Goal: Task Accomplishment & Management: Use online tool/utility

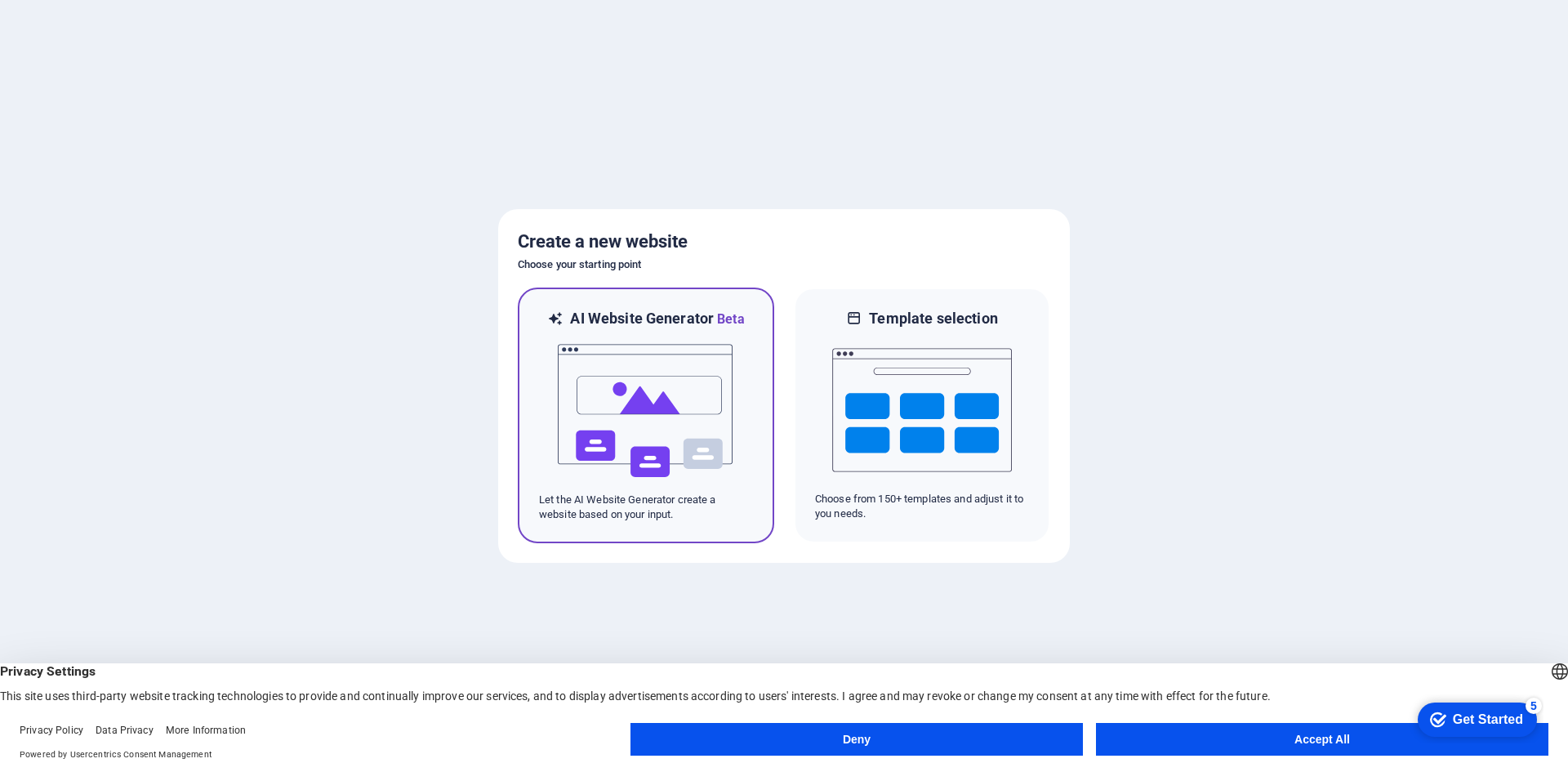
click at [736, 331] on div at bounding box center [646, 411] width 214 height 164
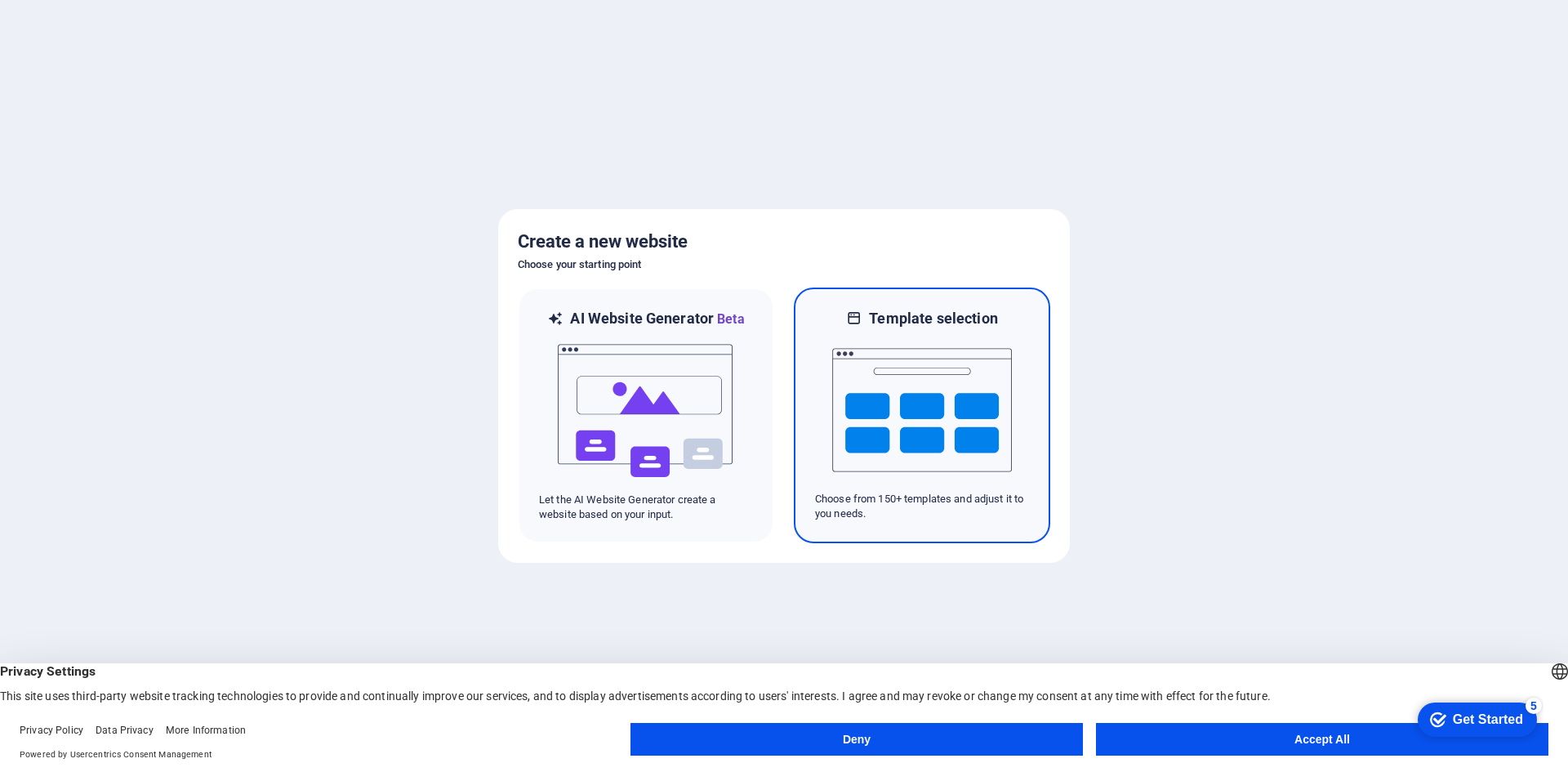
click at [993, 407] on img at bounding box center [922, 410] width 180 height 164
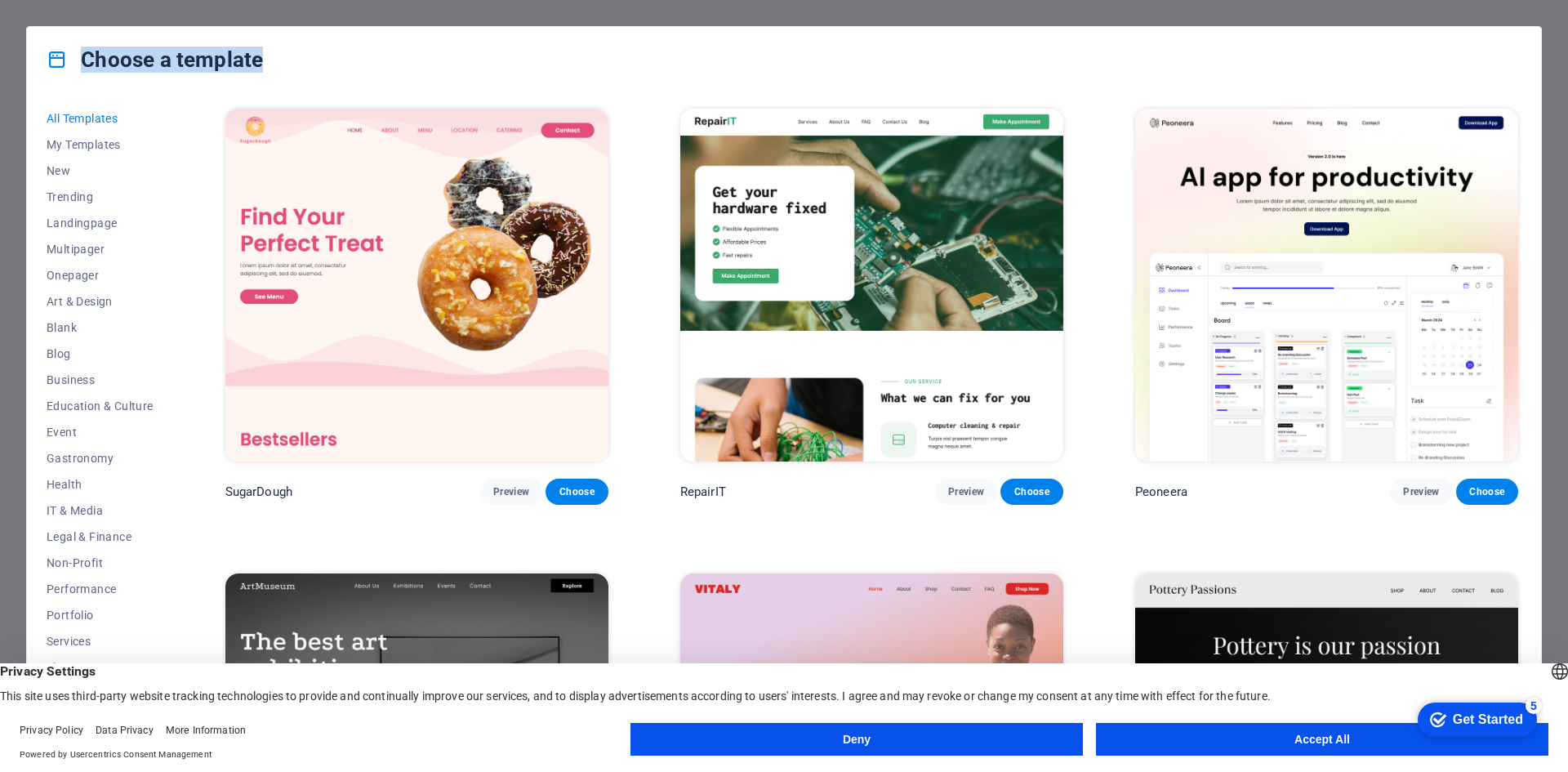
click at [829, 64] on div "Choose a template" at bounding box center [784, 60] width 1514 height 66
